Goal: Transaction & Acquisition: Purchase product/service

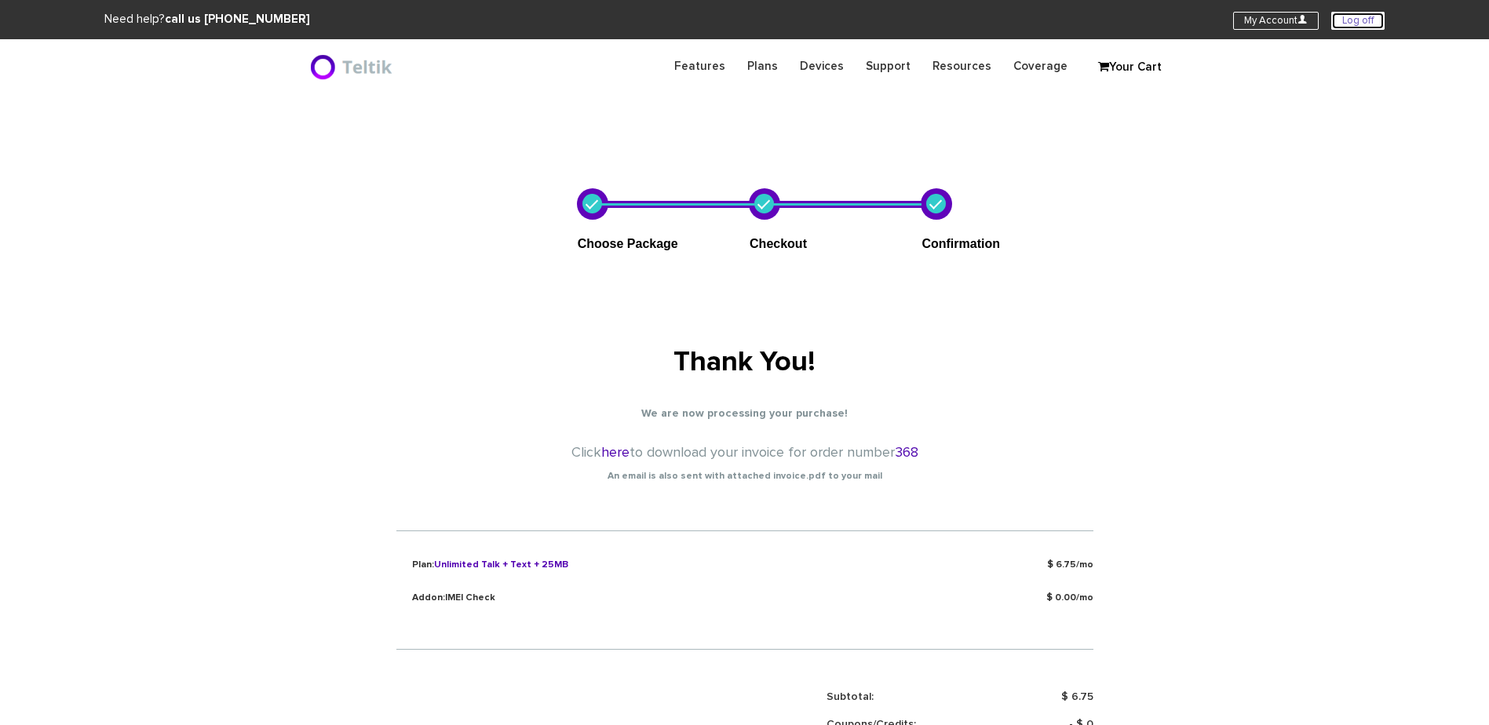
click at [1348, 21] on link "Log off" at bounding box center [1357, 21] width 53 height 18
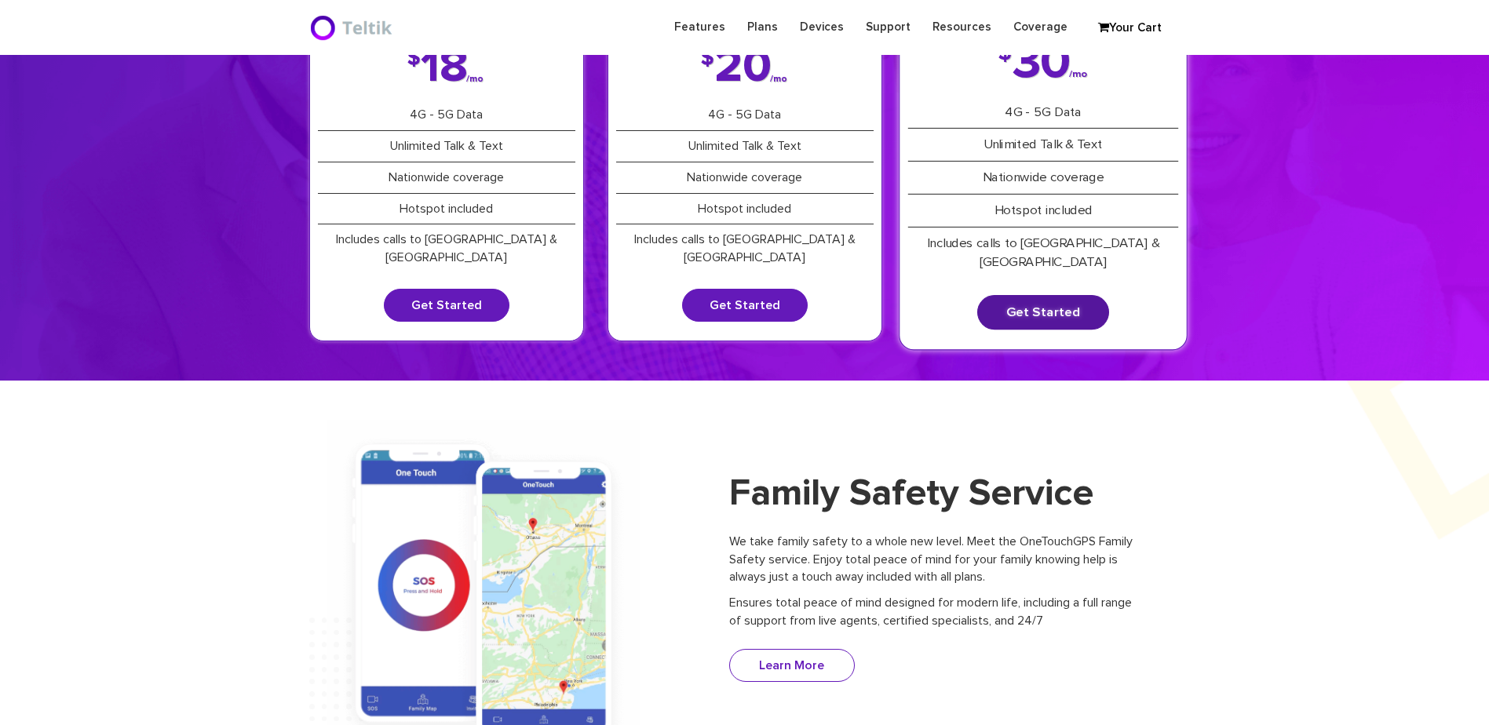
scroll to position [157, 0]
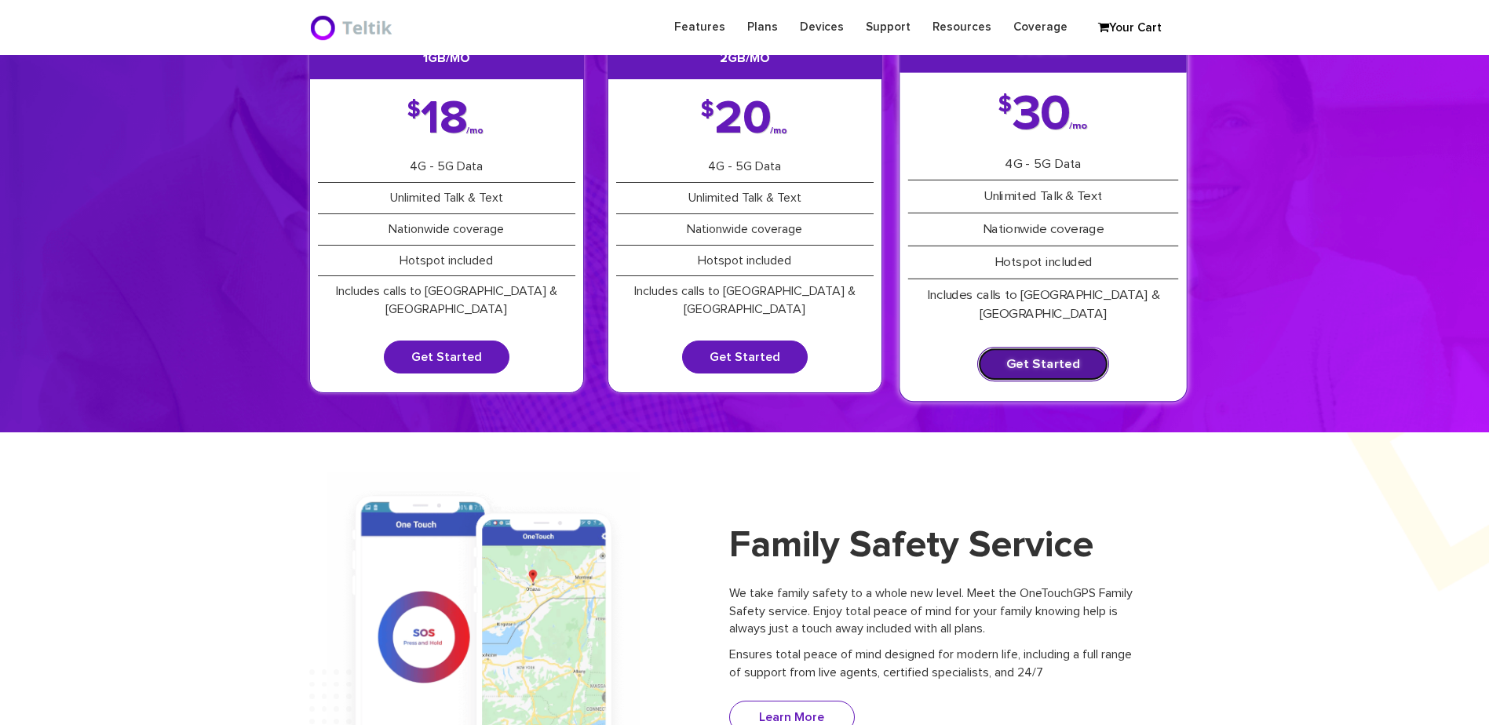
click at [1030, 351] on link "Get Started" at bounding box center [1043, 364] width 132 height 35
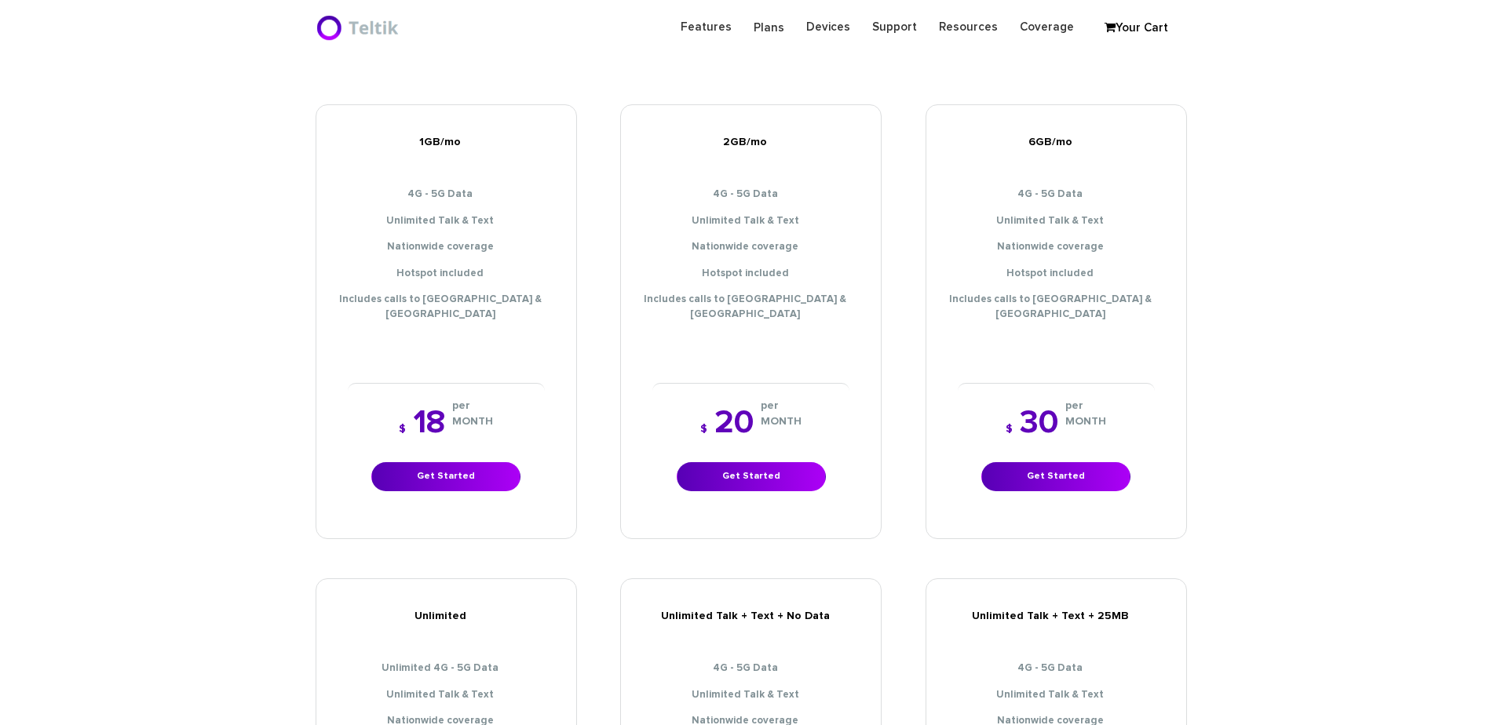
scroll to position [628, 0]
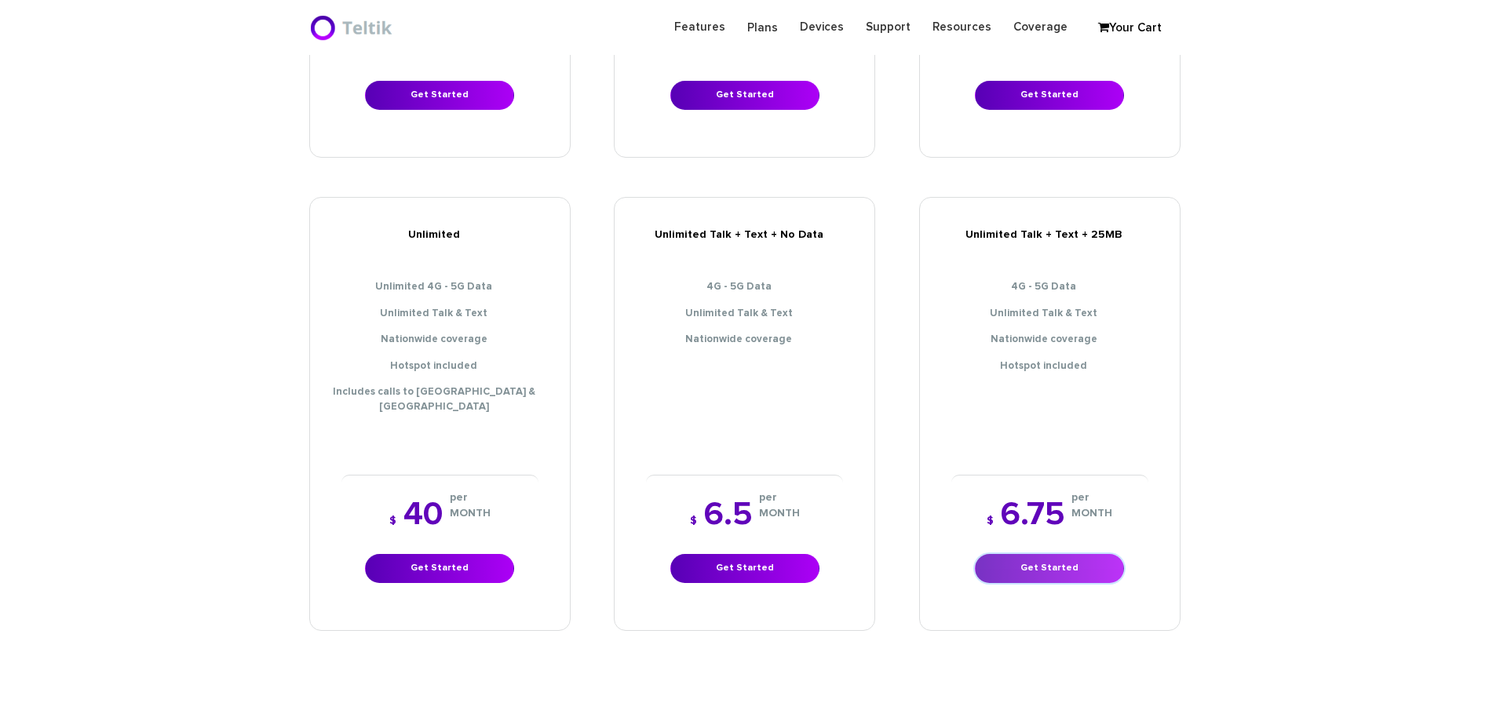
click at [1027, 554] on link "Get Started" at bounding box center [1049, 568] width 149 height 29
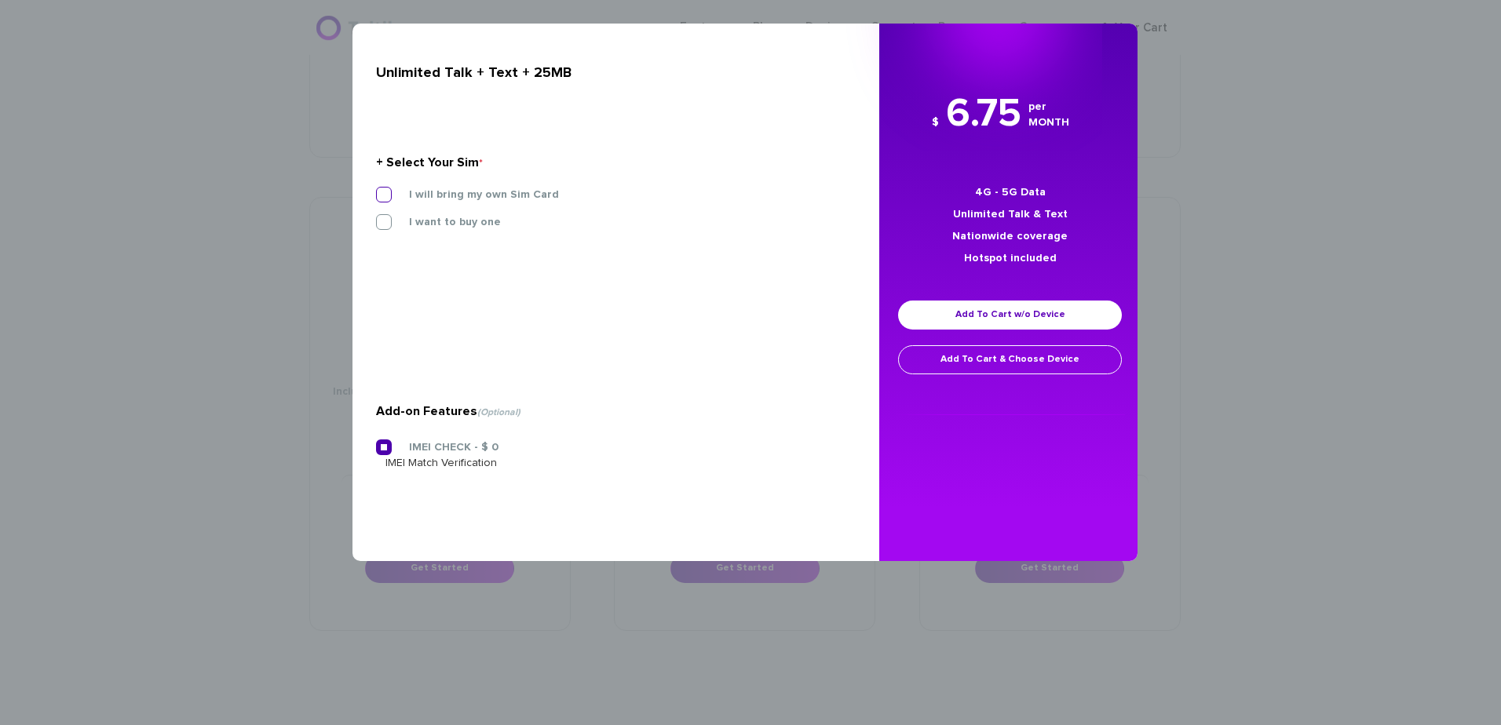
click at [478, 194] on label "I will bring my own Sim Card" at bounding box center [471, 195] width 173 height 14
click at [376, 190] on input "I will bring my own Sim Card" at bounding box center [376, 190] width 0 height 0
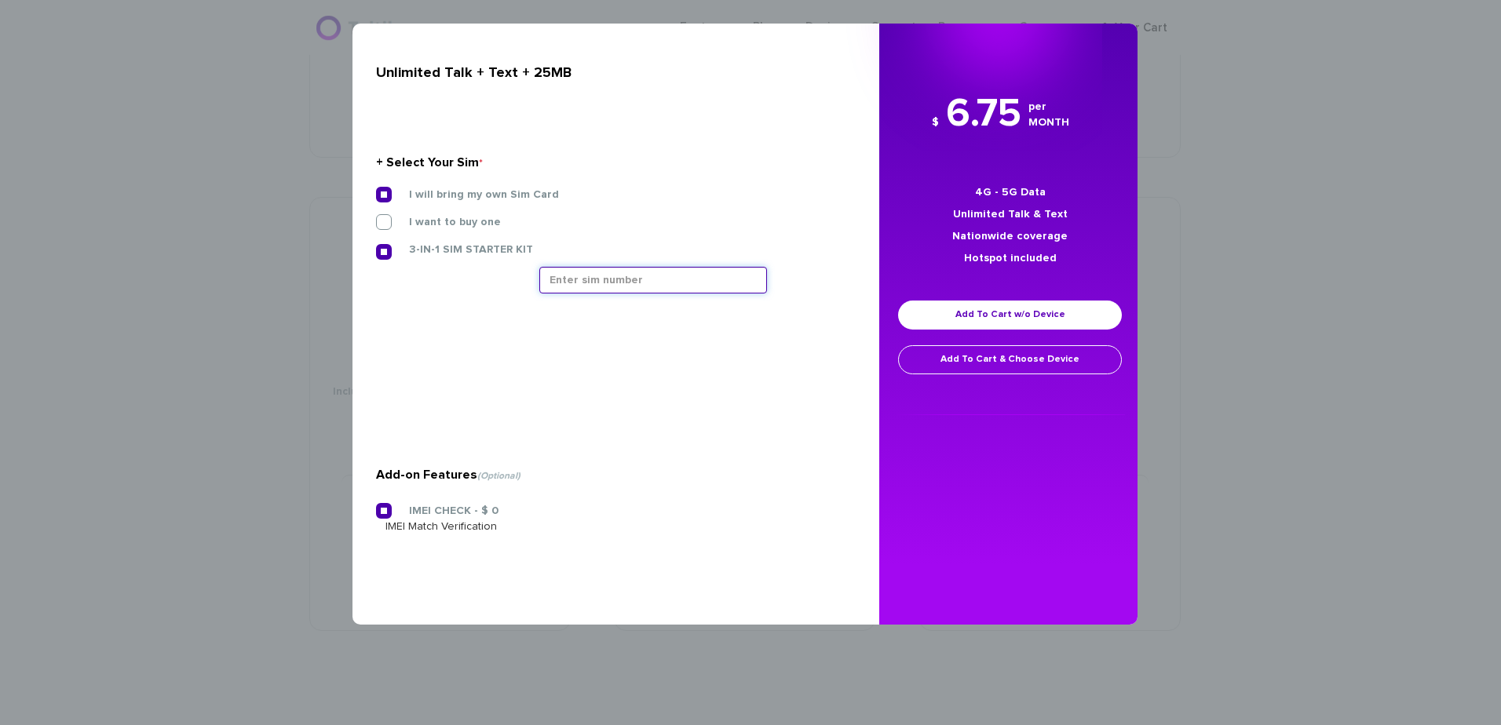
click at [588, 281] on input "text" at bounding box center [653, 280] width 228 height 27
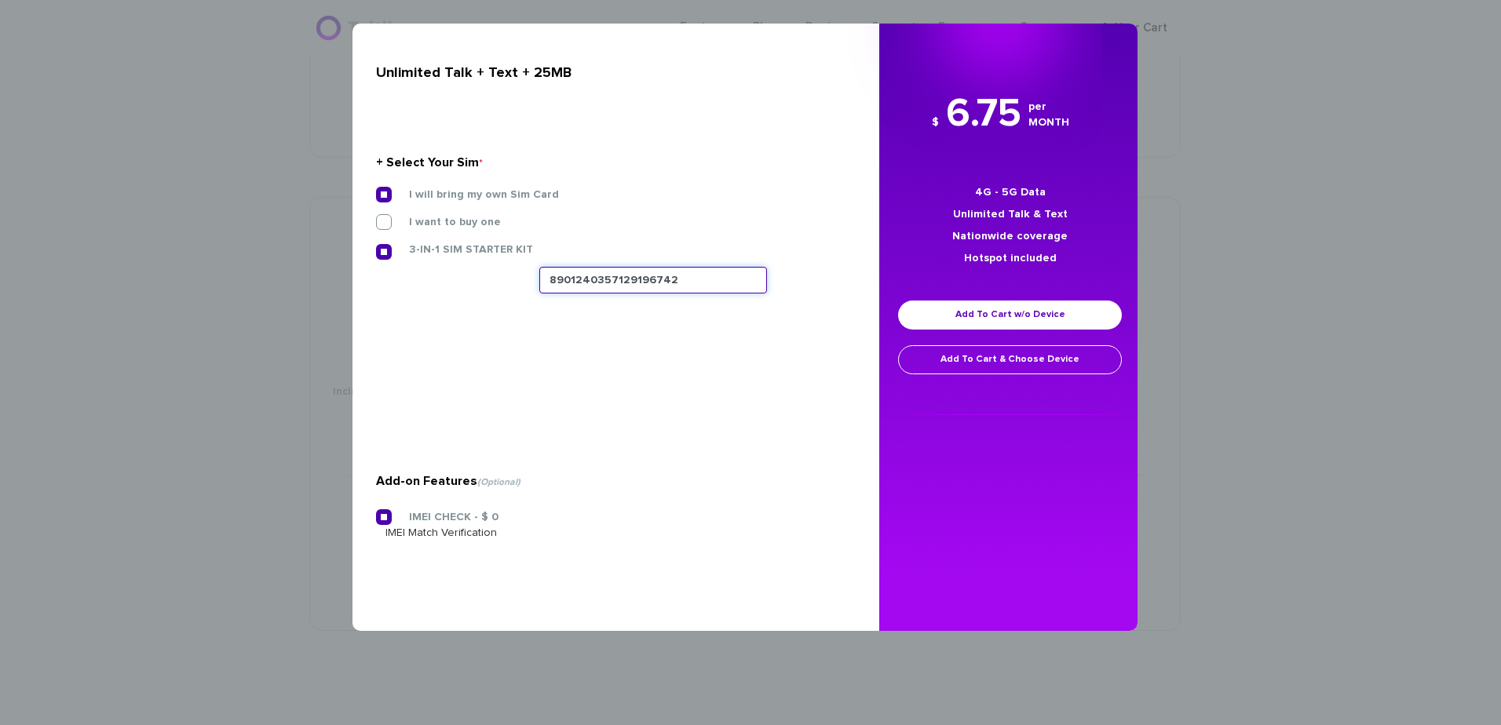
type input "8901240357129196742"
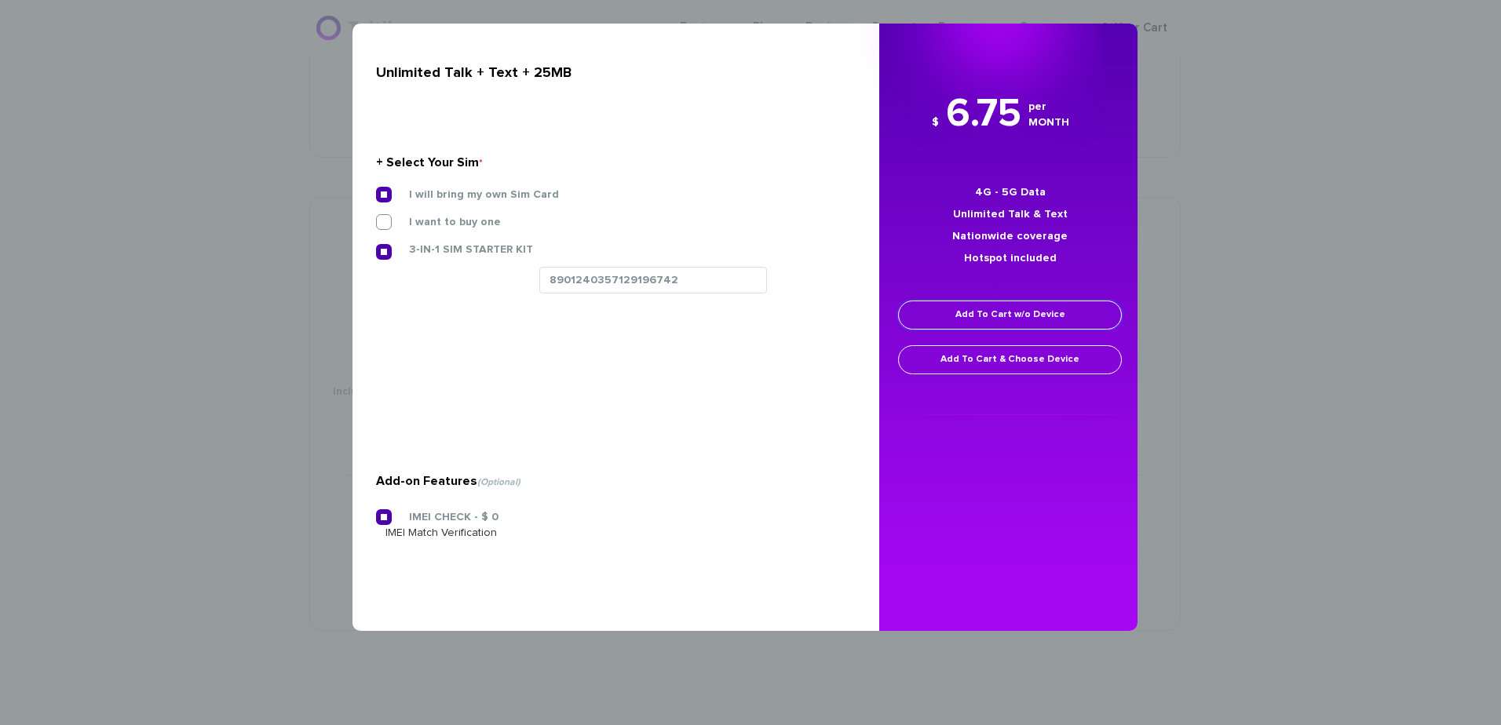
click at [1023, 308] on link "Add To Cart w/o Device" at bounding box center [1010, 315] width 224 height 29
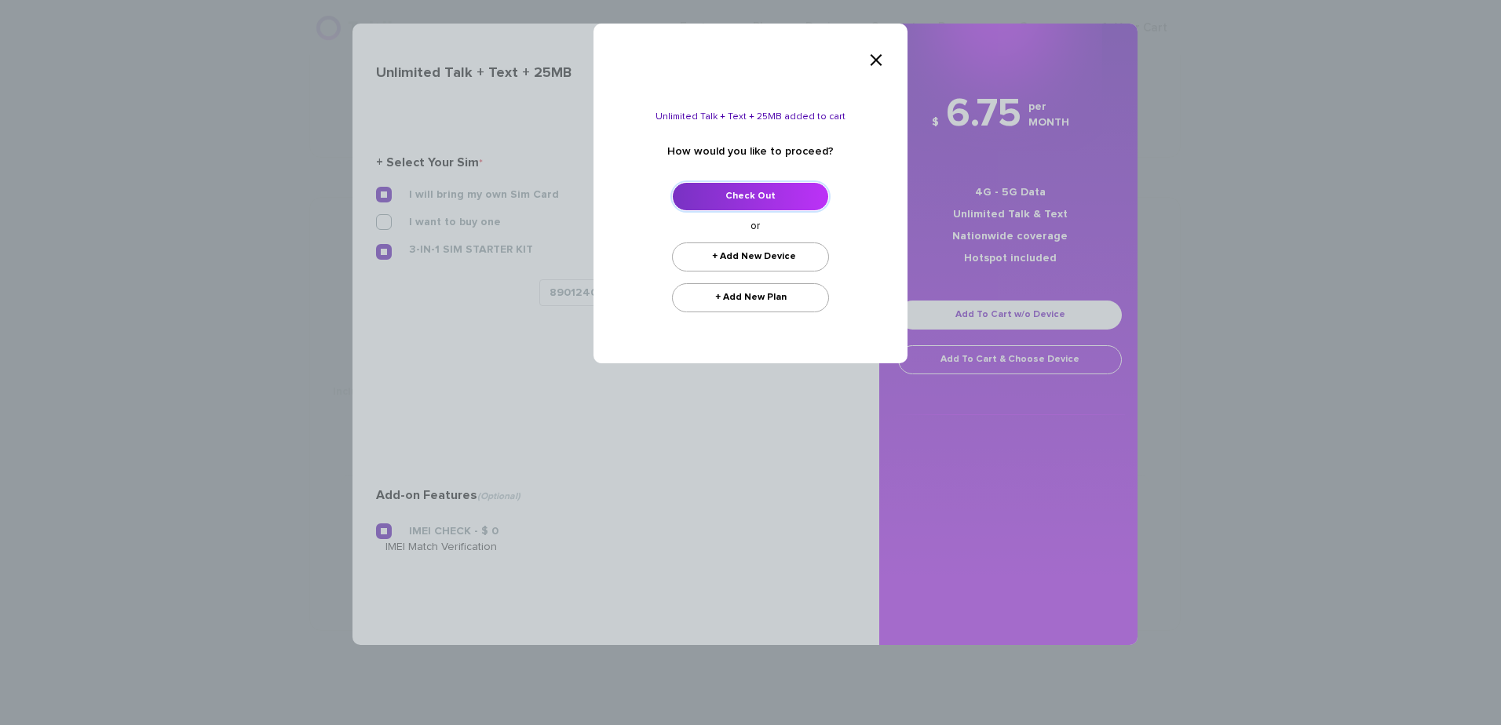
click at [768, 201] on link "Check Out" at bounding box center [750, 196] width 157 height 29
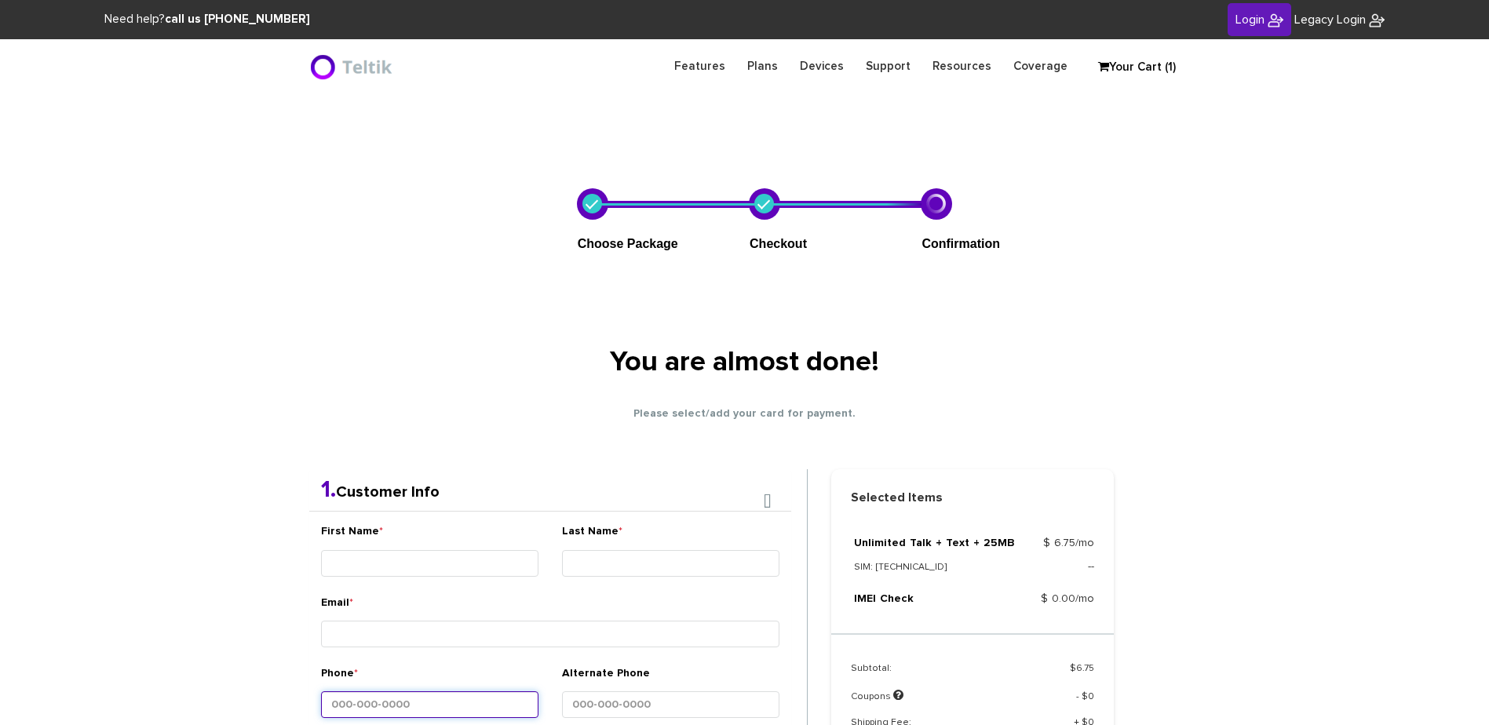
scroll to position [332, 0]
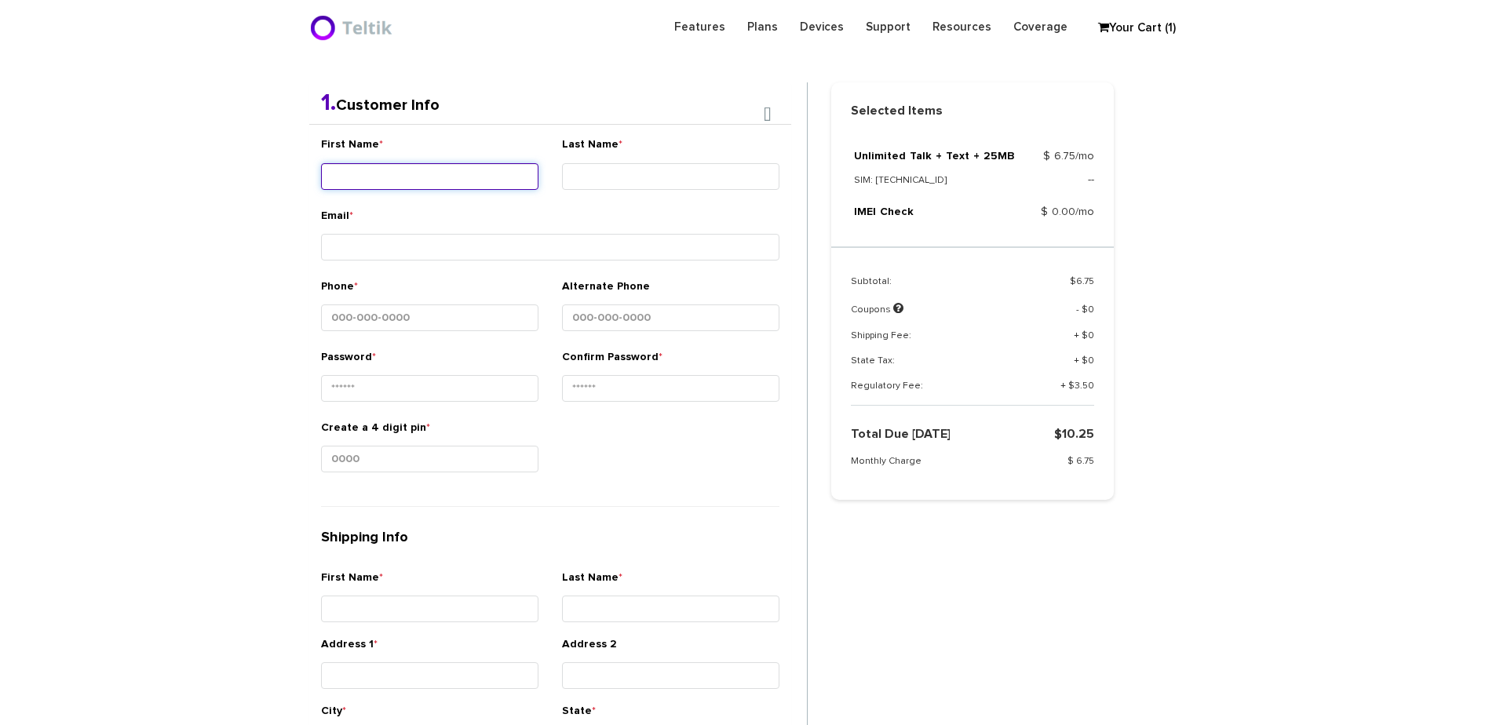
click at [430, 180] on input "First Name *" at bounding box center [429, 176] width 217 height 27
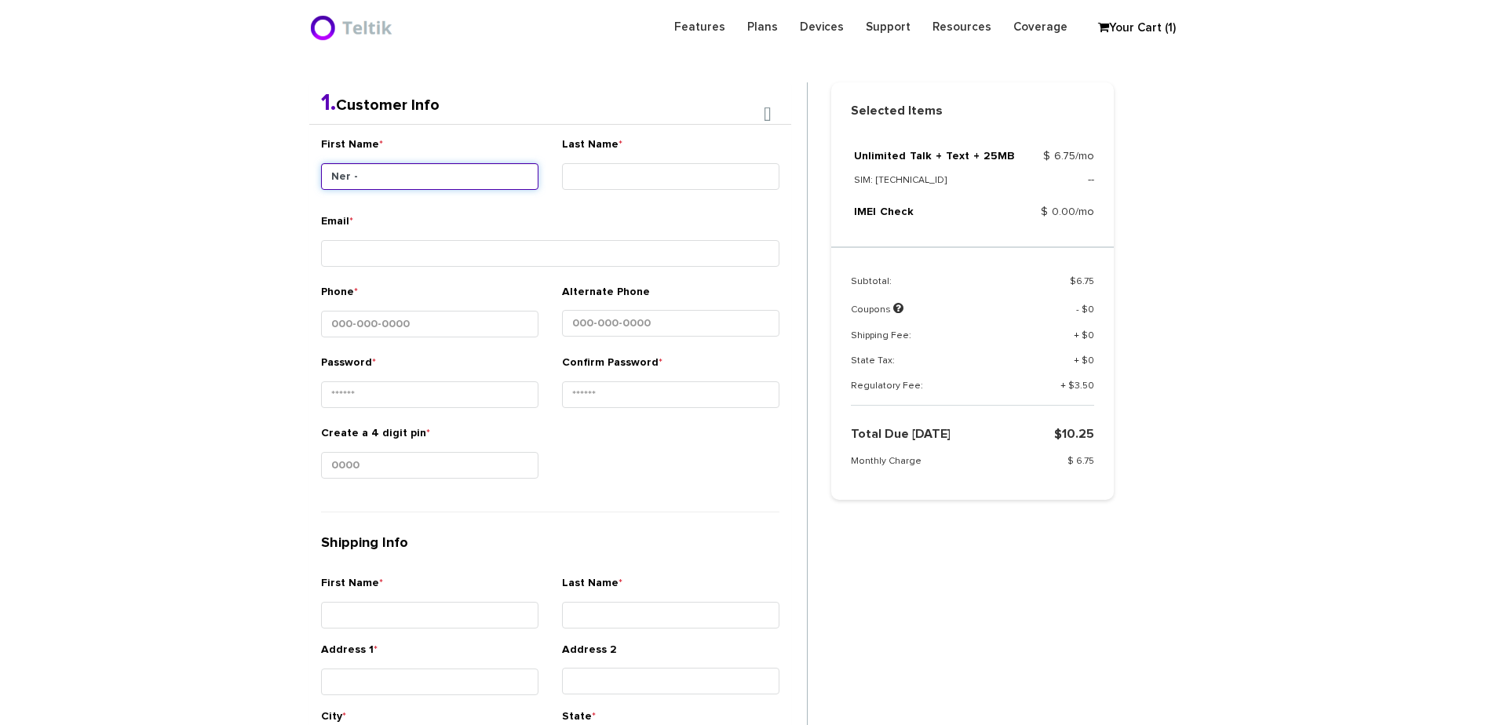
click at [431, 178] on input "Ner -" at bounding box center [429, 176] width 217 height 27
type input "[PERSON_NAME]"
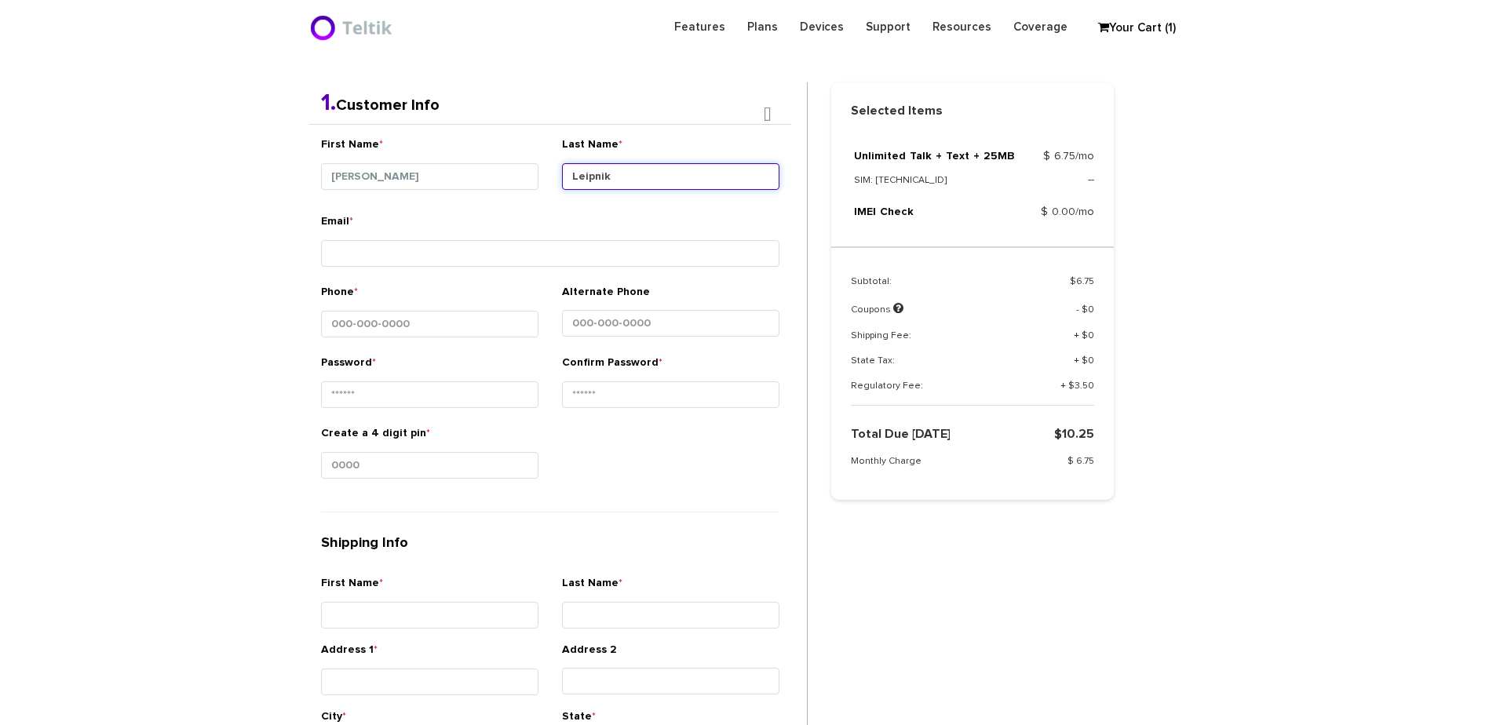
type input "Leipnik"
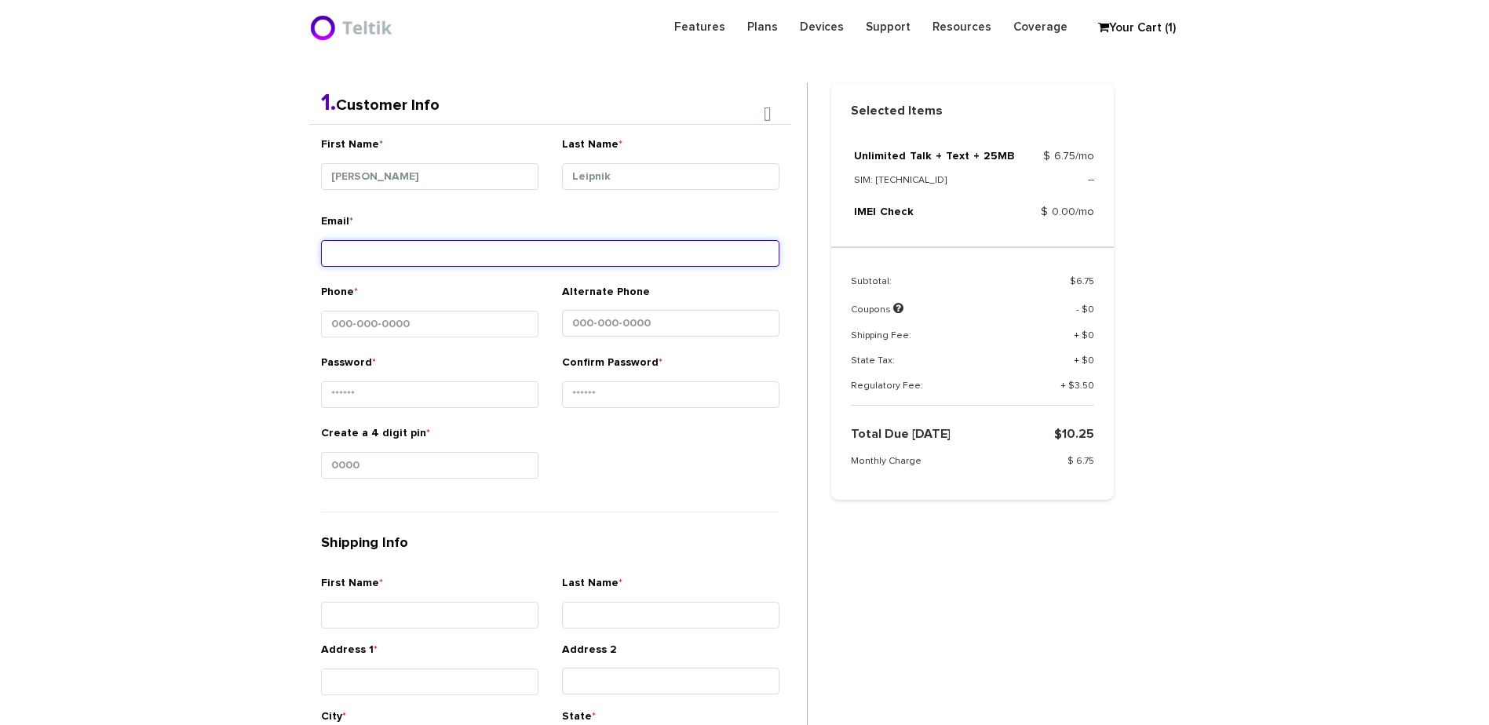
click at [457, 260] on input "Email *" at bounding box center [550, 253] width 458 height 27
type input "leip36@yahoo.com"
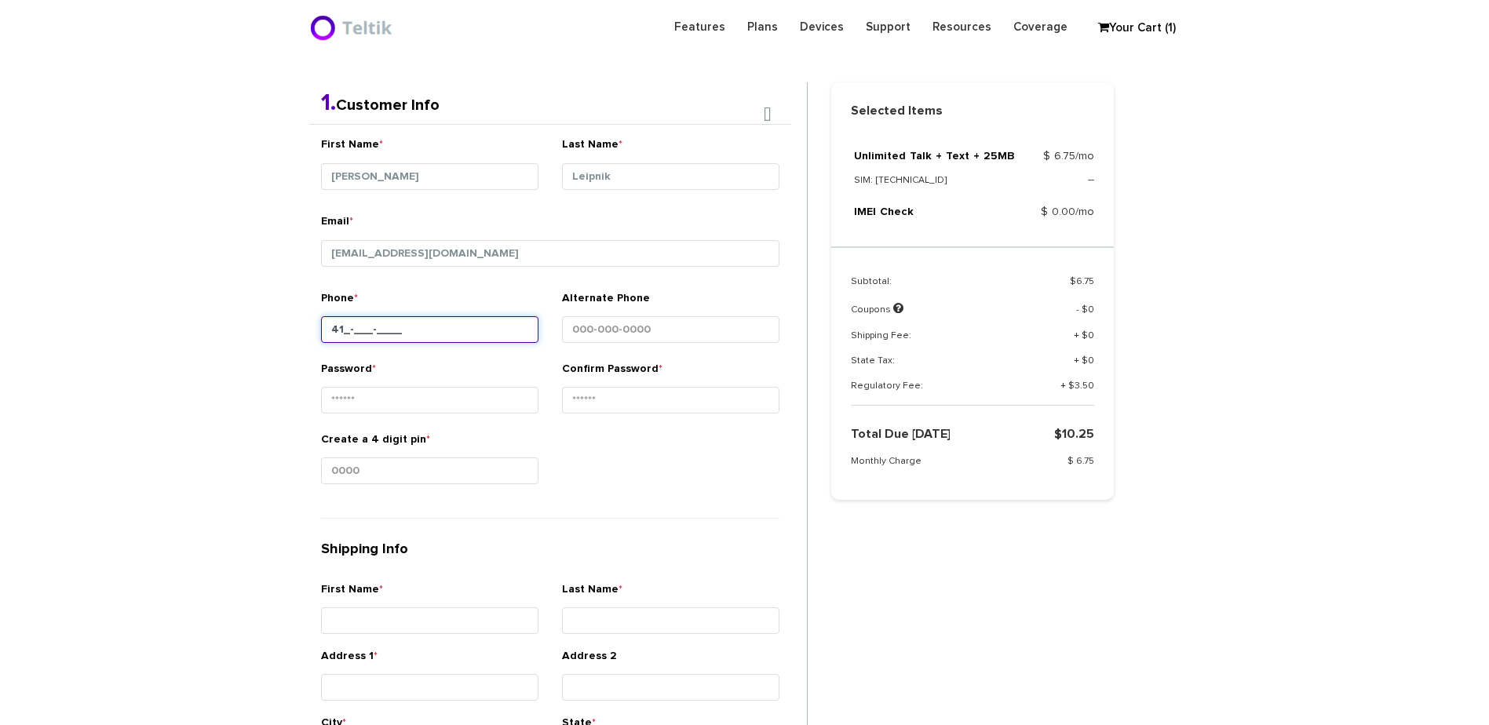
type input "4__-___-____"
type input "301-325-0190"
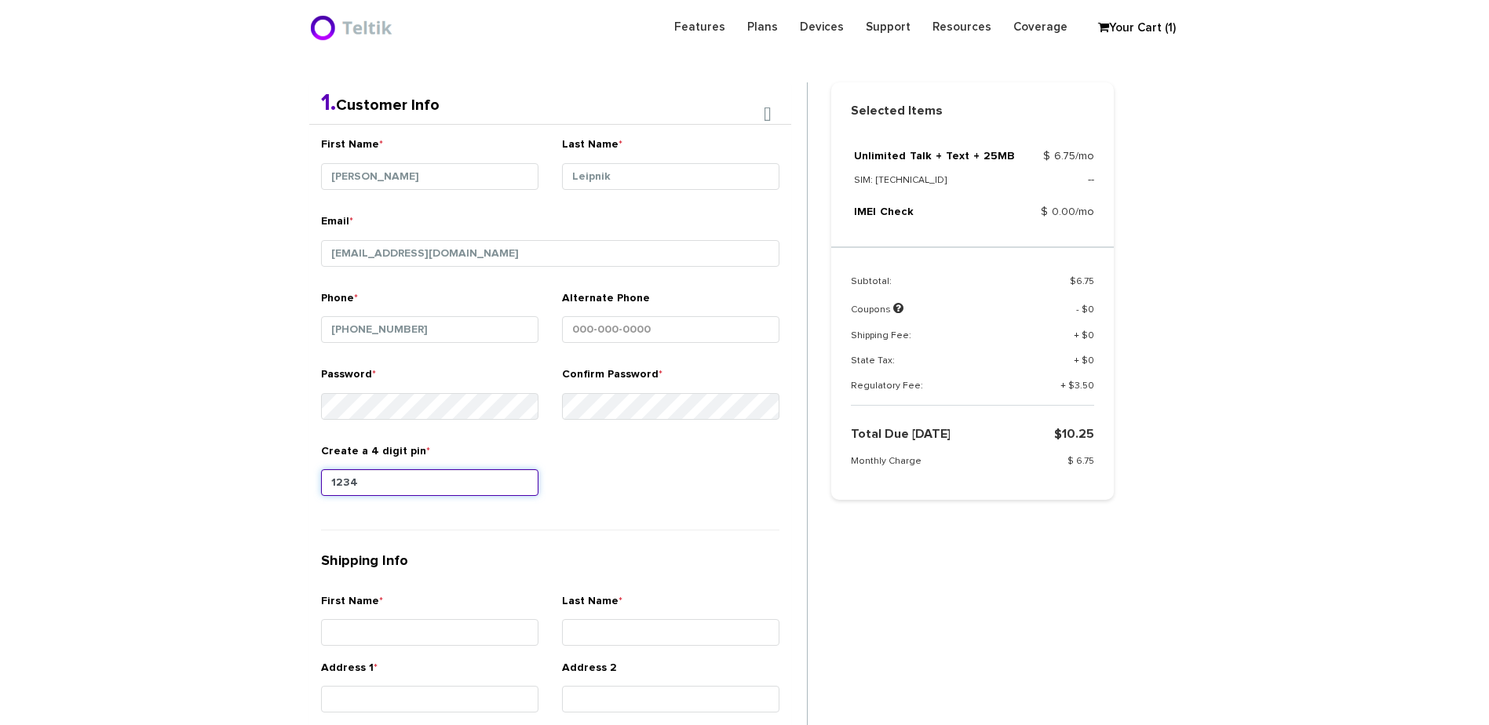
type input "1234"
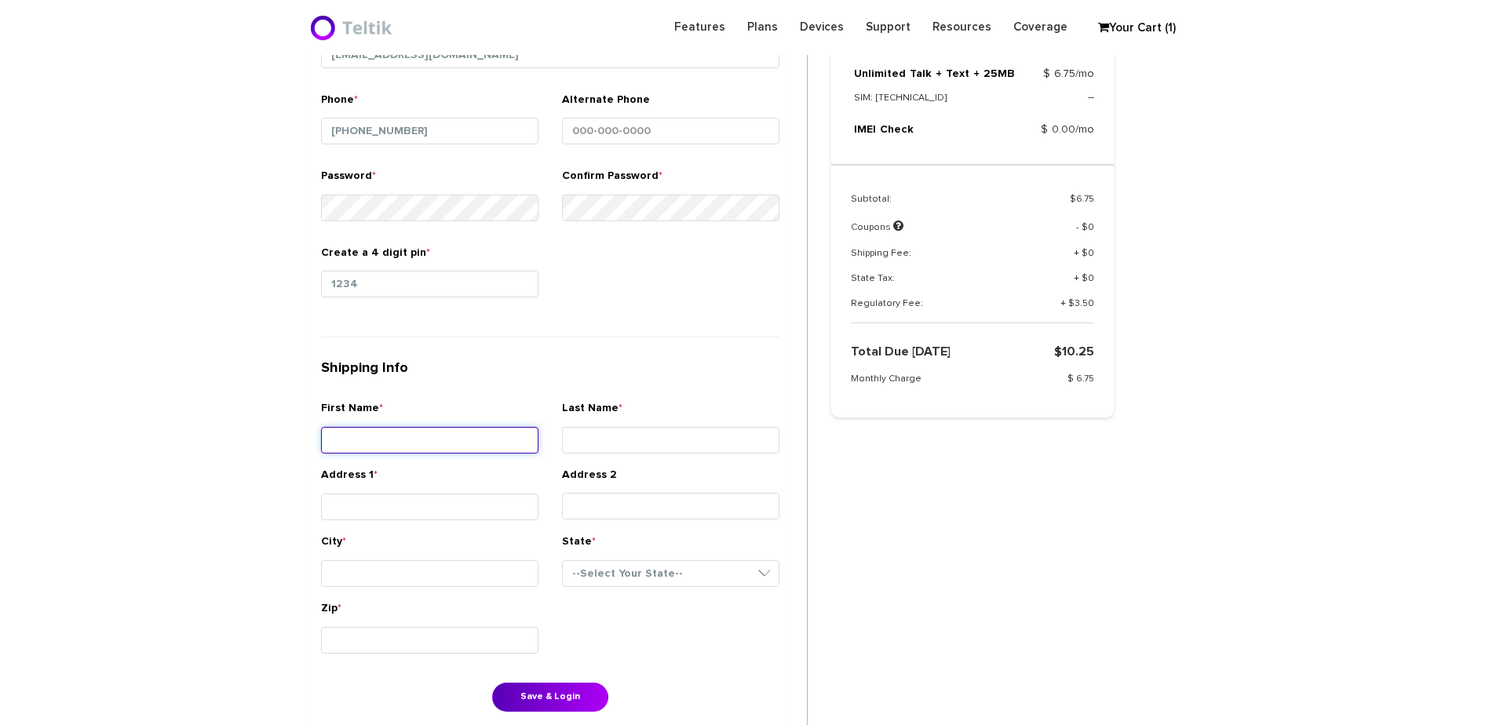
scroll to position [567, 0]
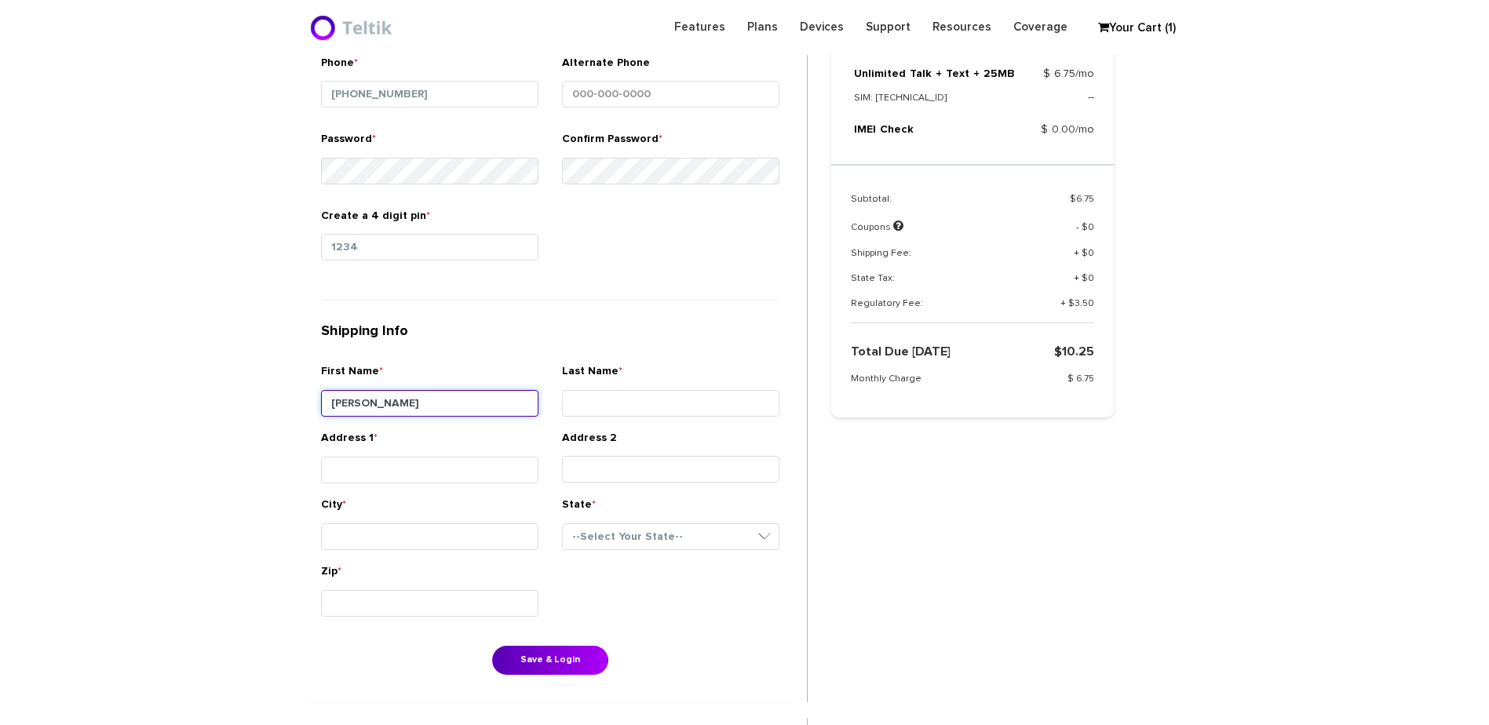
type input "Yehuda"
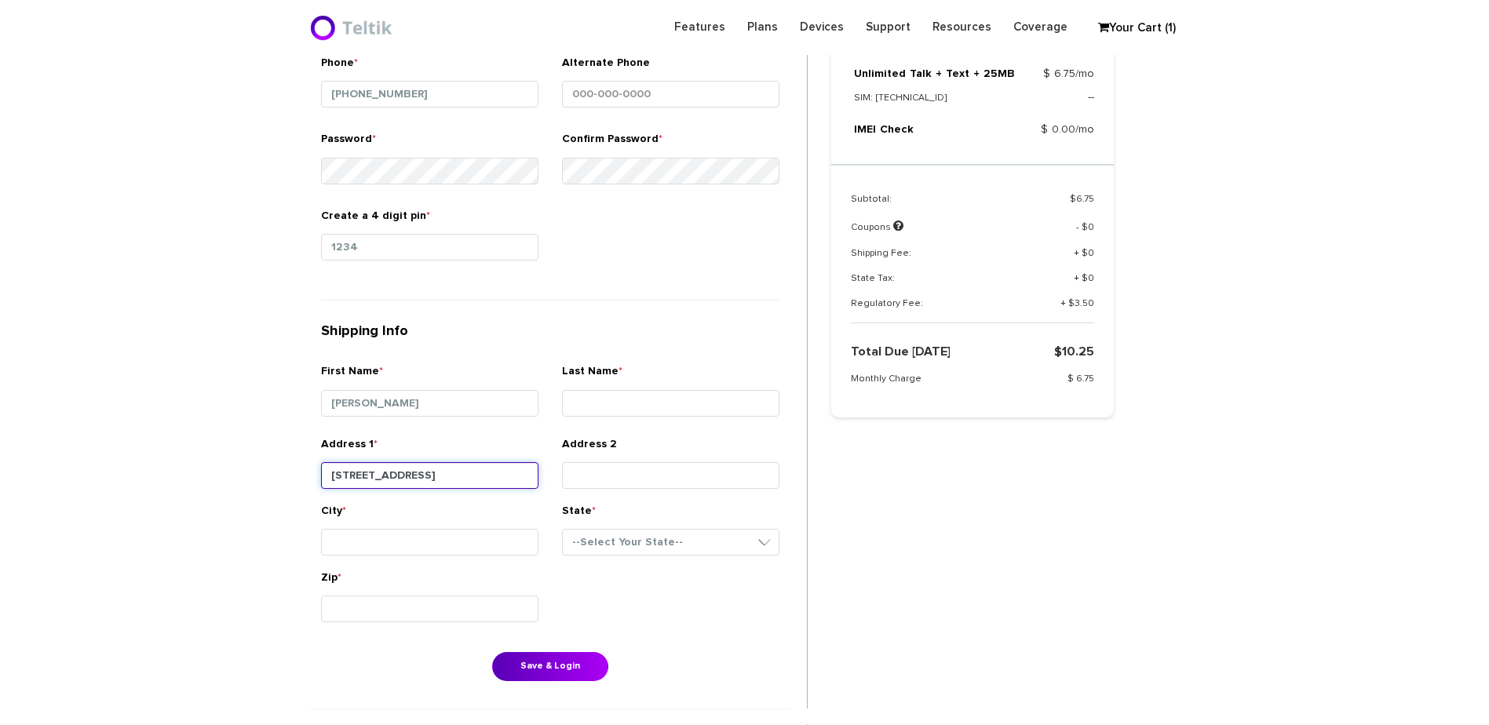
type input "6615 Chelwood Road"
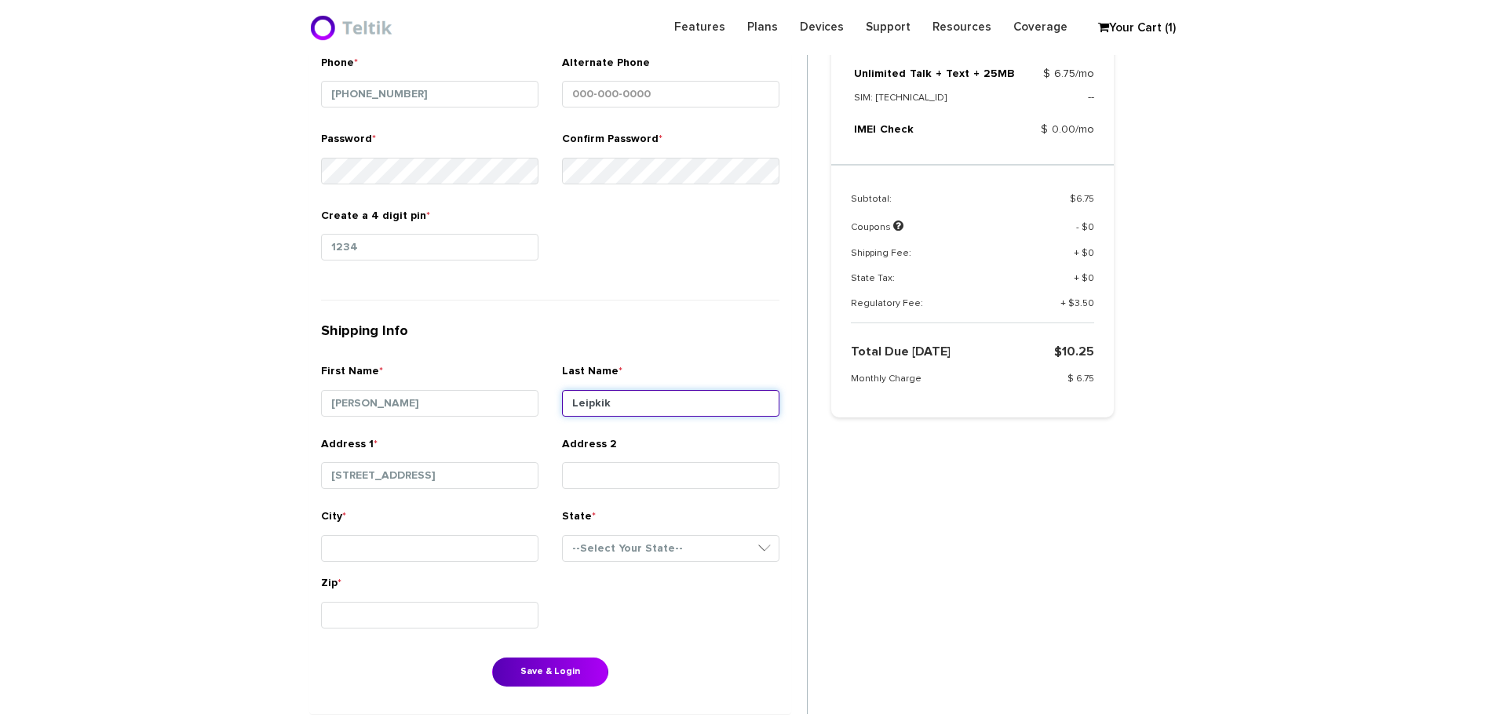
type input "Leipkik"
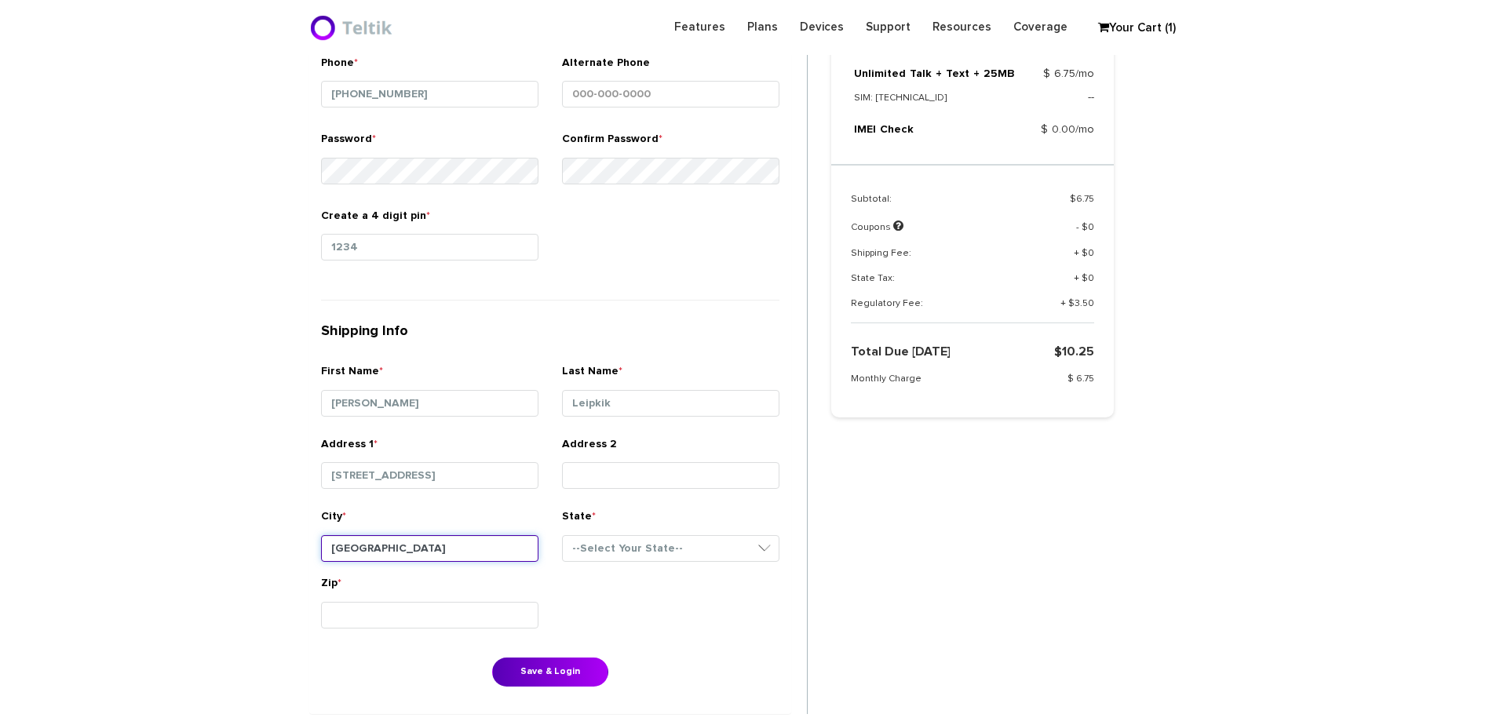
type input "Baltimore"
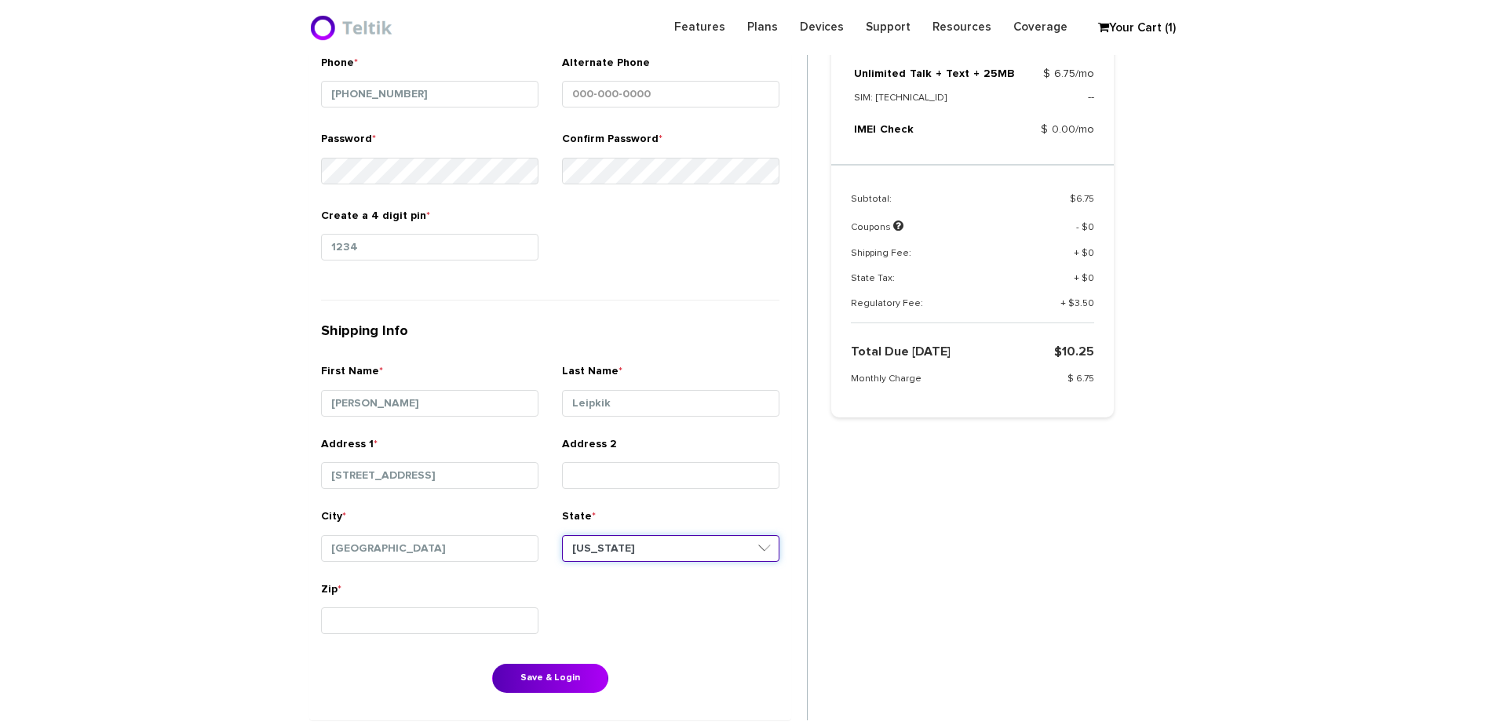
select select "MD"
type input "21209"
click at [593, 675] on button "Save & Login" at bounding box center [550, 678] width 116 height 29
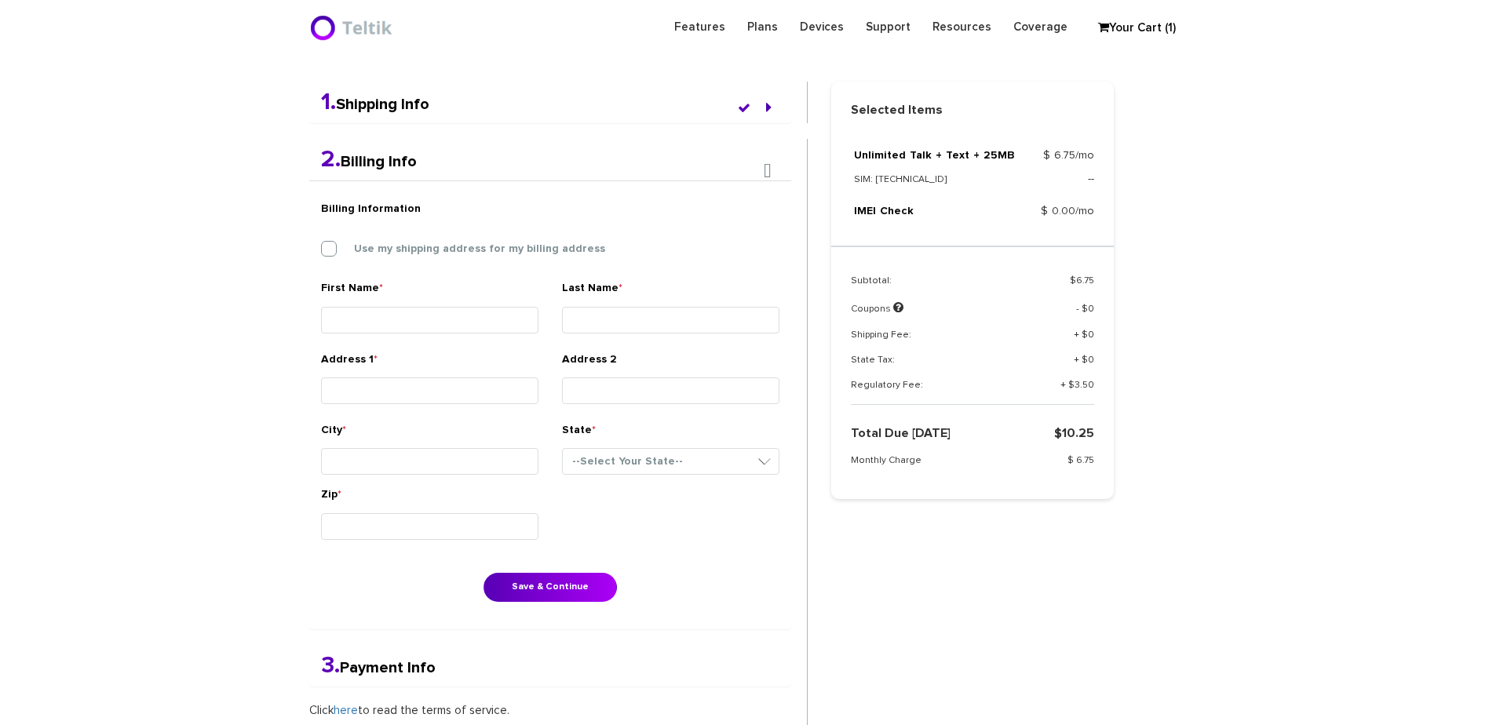
scroll to position [330, 0]
click at [386, 257] on label "Use my shipping address for my billing address" at bounding box center [467, 251] width 275 height 14
click at [321, 246] on input "Use my shipping address for my billing address" at bounding box center [321, 246] width 0 height 0
type input "Yehuda"
type input "Leipkik"
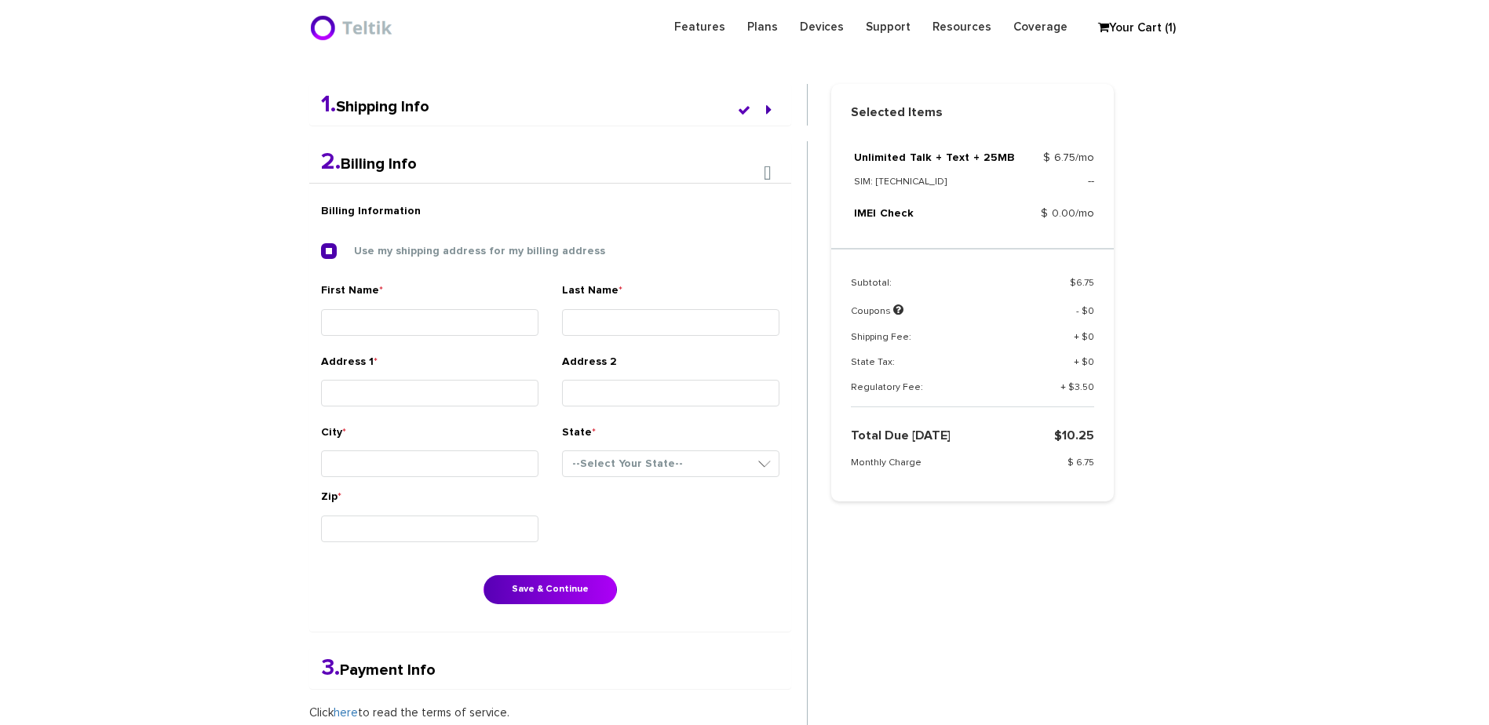
type input "6615 Chelwood Road"
type input "Baltimore"
select select "MD"
click at [569, 597] on button "Save & Continue" at bounding box center [549, 589] width 133 height 29
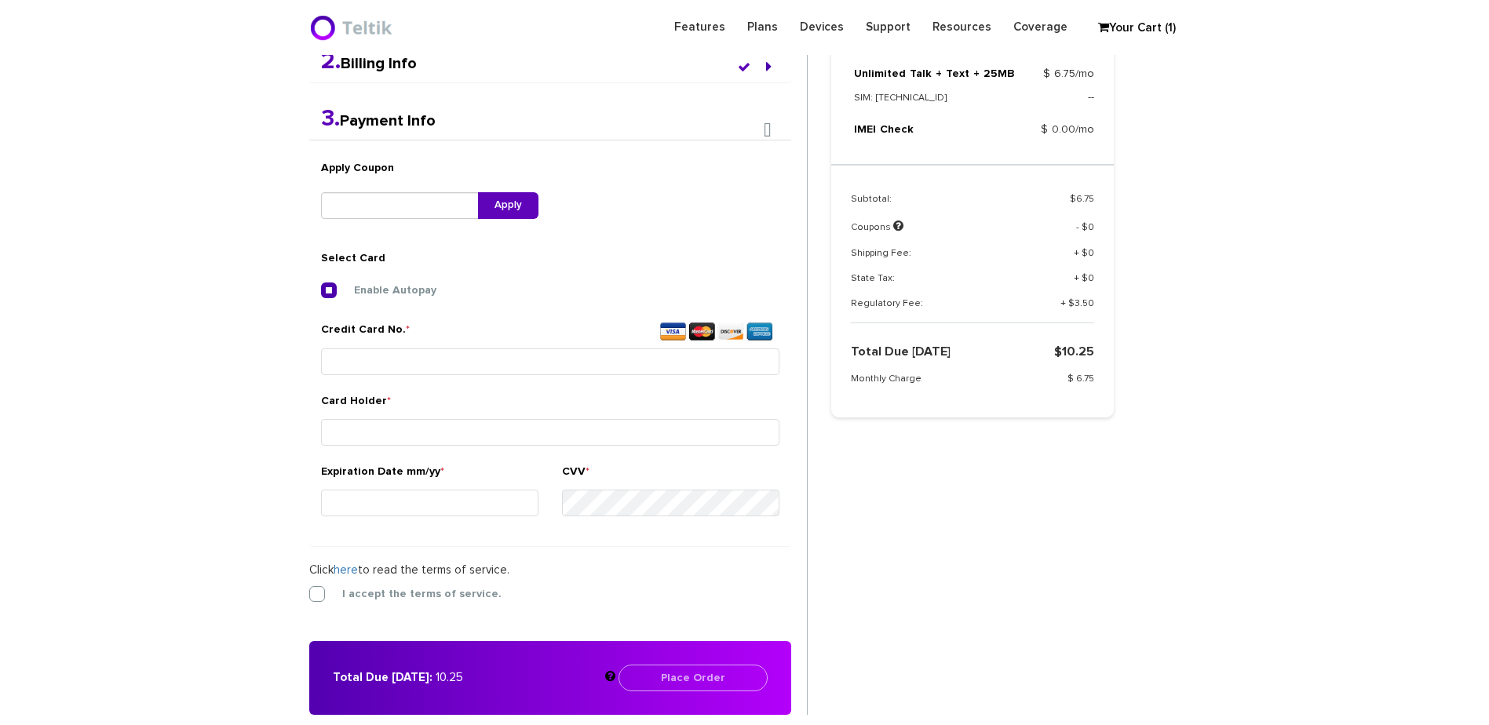
scroll to position [430, 0]
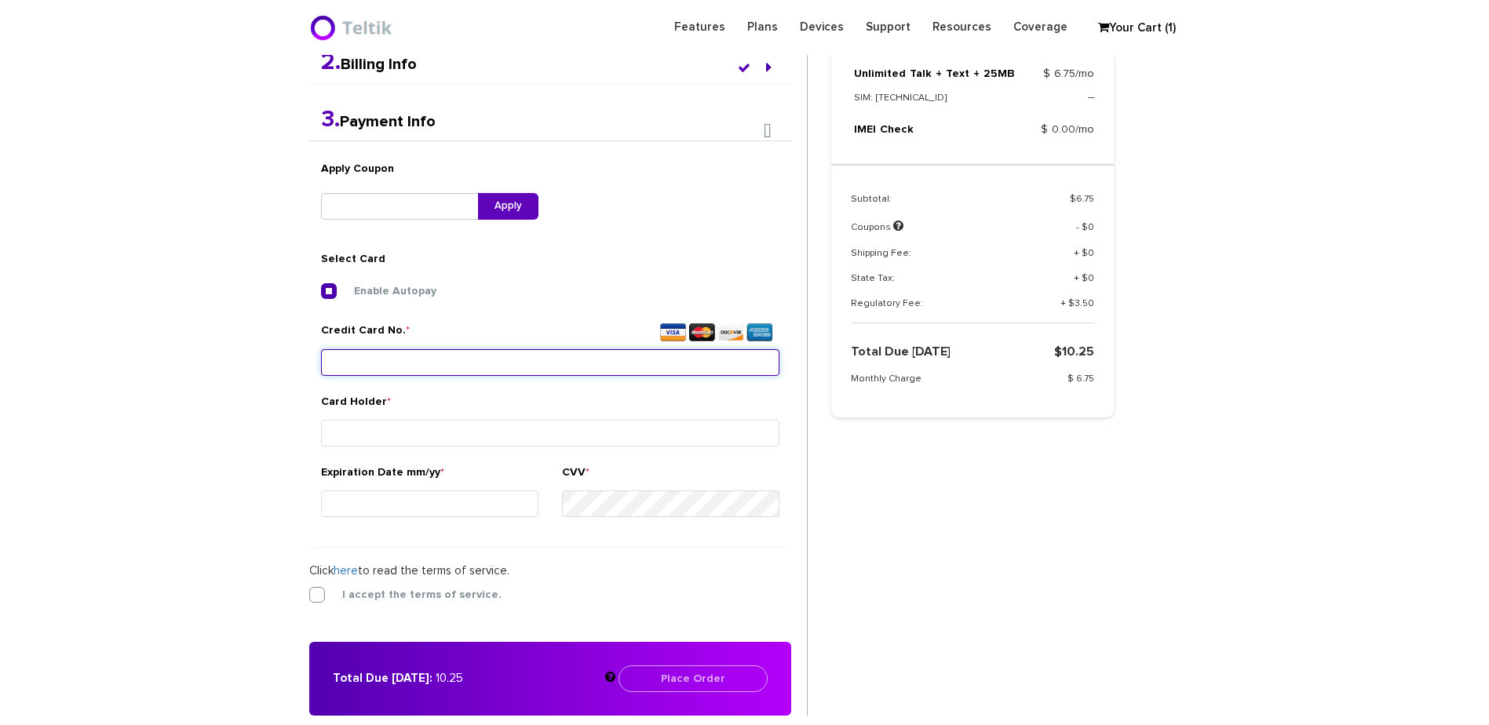
click at [474, 367] on input "Credit Card No. *" at bounding box center [550, 362] width 458 height 27
click at [499, 367] on input "Credit Card No. *" at bounding box center [550, 362] width 458 height 27
type input "4147 1814 2119 3156"
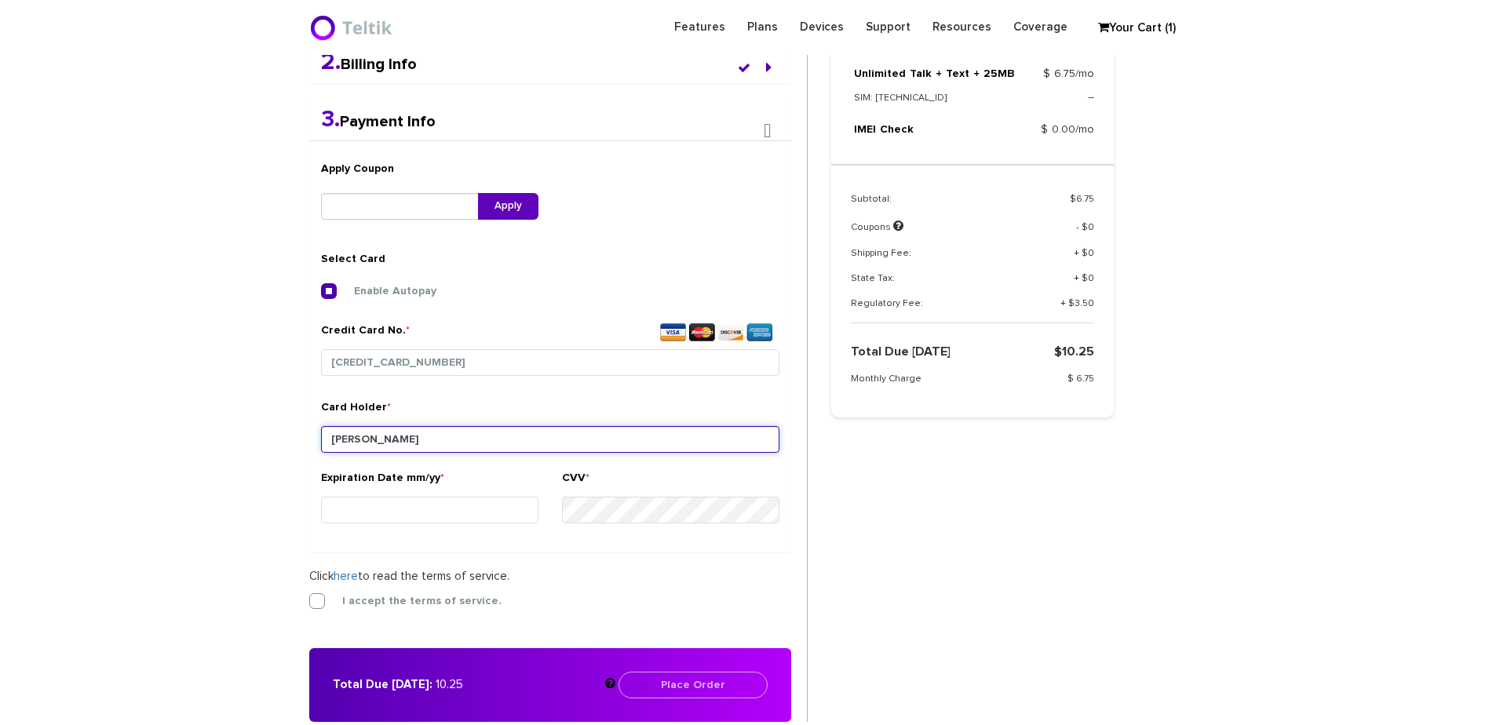
type input "David Leipnik"
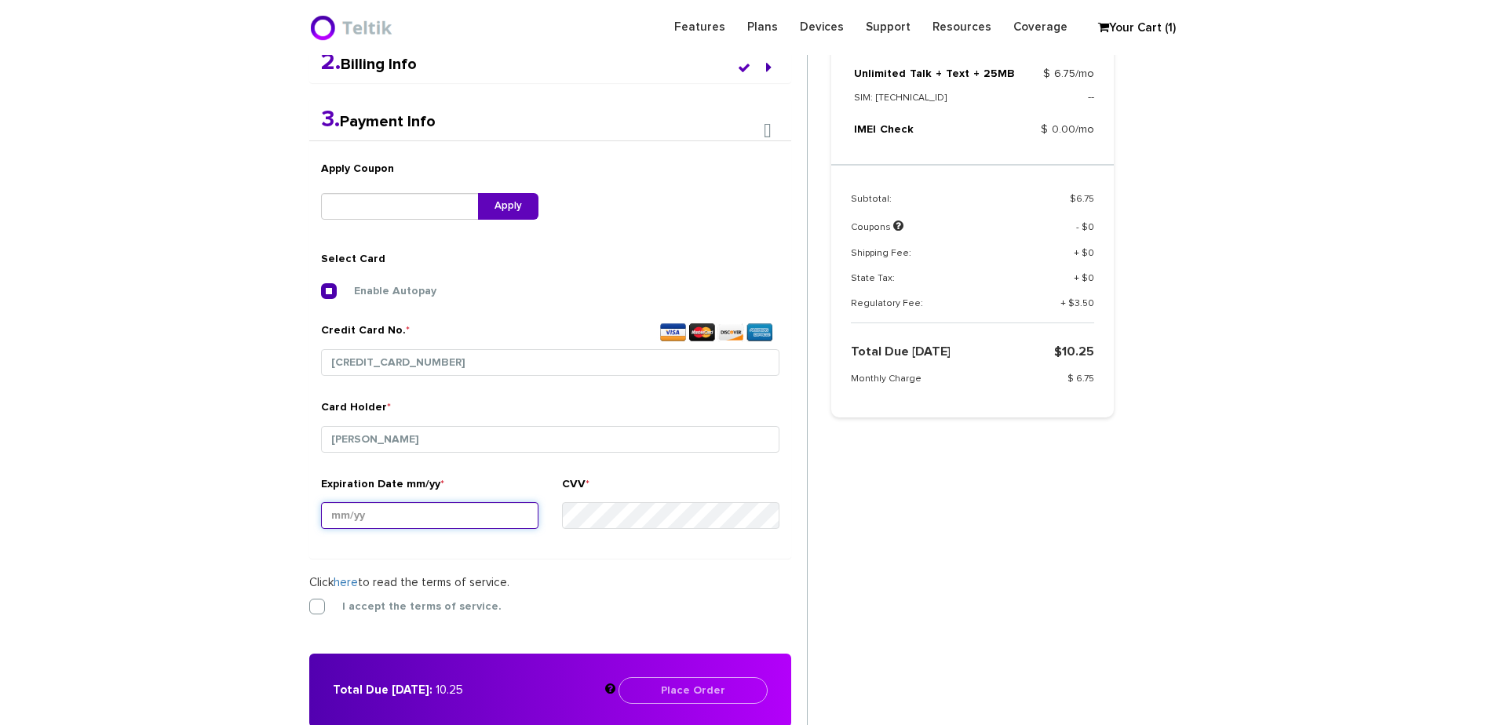
click at [480, 509] on input "Expiration Date mm/yy *" at bounding box center [429, 515] width 217 height 27
type input "09/26"
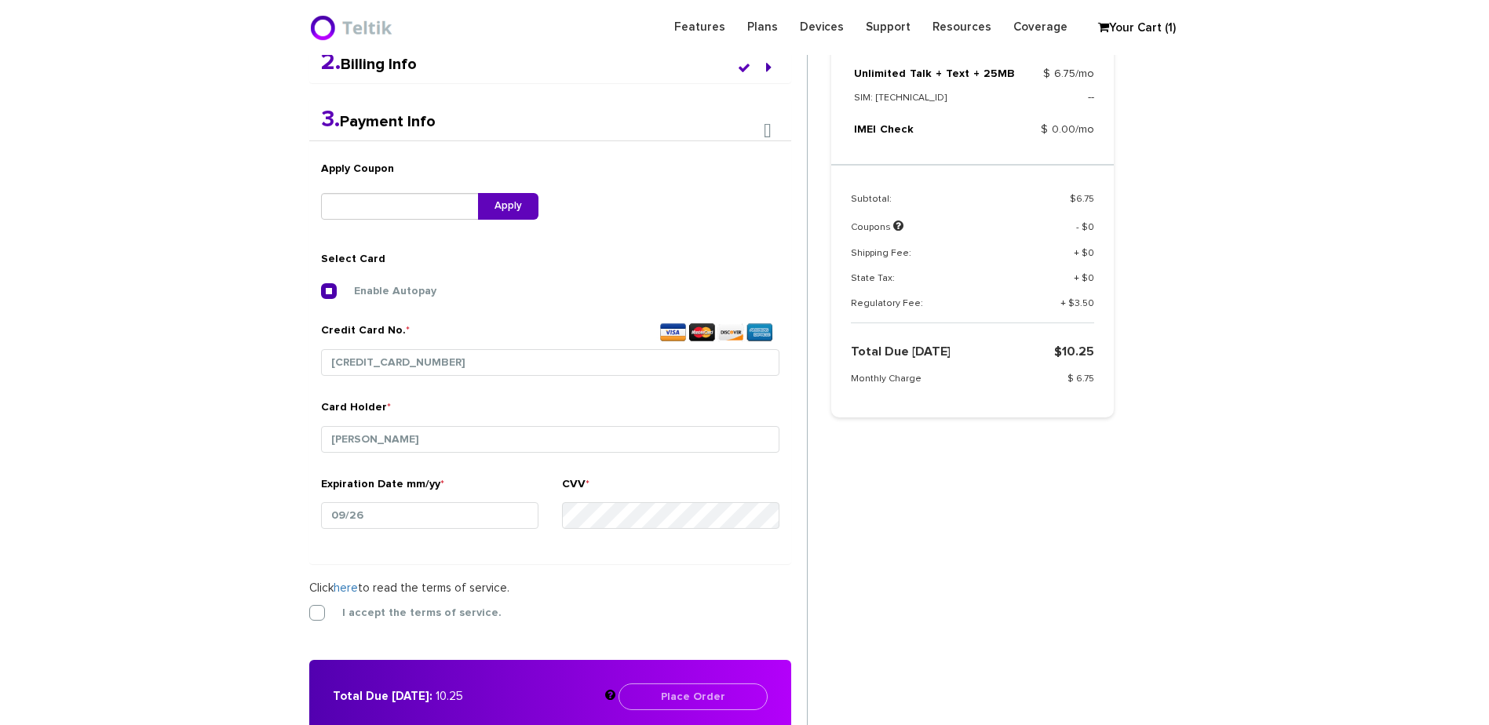
click at [430, 620] on div "I accept the terms of service." at bounding box center [550, 613] width 482 height 16
click at [338, 616] on label "I accept the terms of service." at bounding box center [410, 613] width 183 height 14
click at [309, 608] on input "I accept the terms of service." at bounding box center [309, 608] width 0 height 0
click at [726, 691] on button "Place Order" at bounding box center [692, 697] width 149 height 27
